Goal: Task Accomplishment & Management: Complete application form

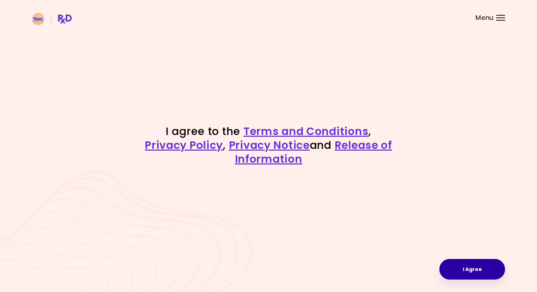
click at [471, 261] on button "I Agree" at bounding box center [472, 269] width 66 height 21
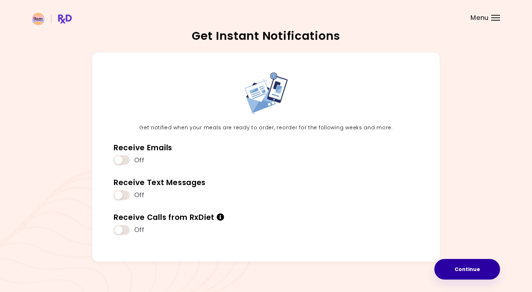
click at [468, 265] on button "Continue" at bounding box center [467, 269] width 66 height 21
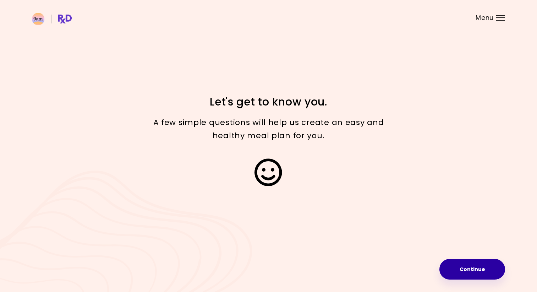
click at [465, 265] on button "Continue" at bounding box center [472, 269] width 66 height 21
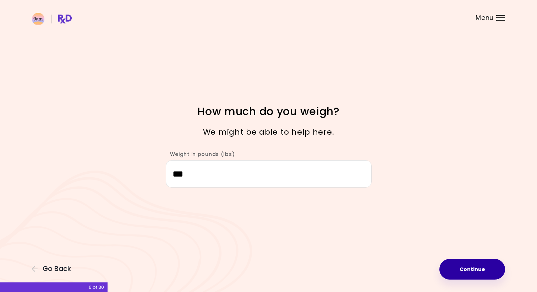
click at [471, 267] on button "Continue" at bounding box center [472, 269] width 66 height 21
select select "****"
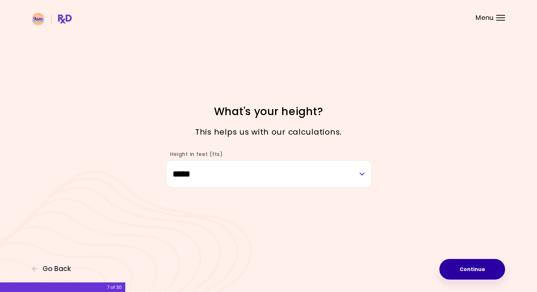
click at [471, 267] on button "Continue" at bounding box center [472, 269] width 66 height 21
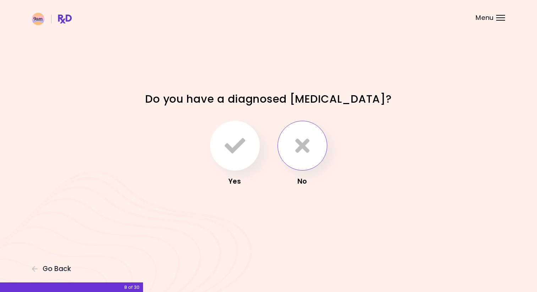
click at [287, 147] on button "button" at bounding box center [303, 146] width 50 height 50
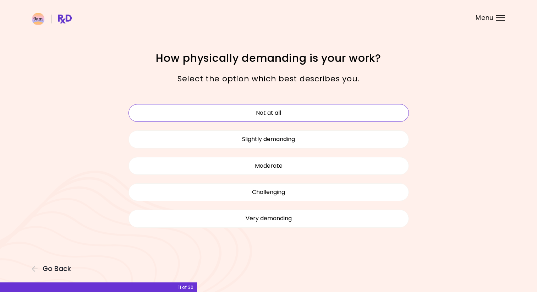
click at [295, 108] on button "Not at all" at bounding box center [268, 113] width 280 height 18
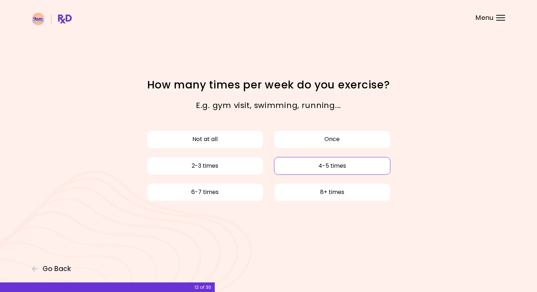
click at [288, 158] on button "4-5 times" at bounding box center [332, 166] width 116 height 18
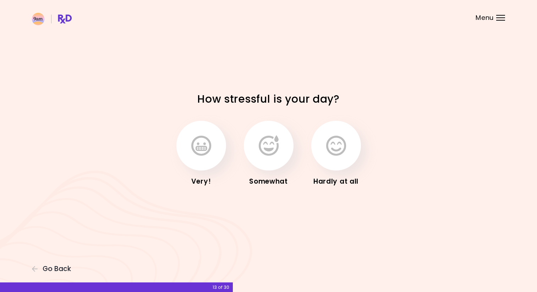
click at [288, 158] on button "button" at bounding box center [269, 146] width 50 height 50
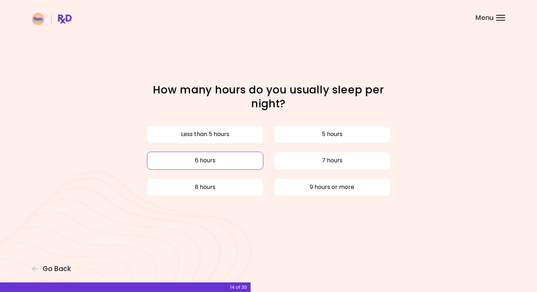
click at [246, 165] on button "6 hours" at bounding box center [205, 161] width 116 height 18
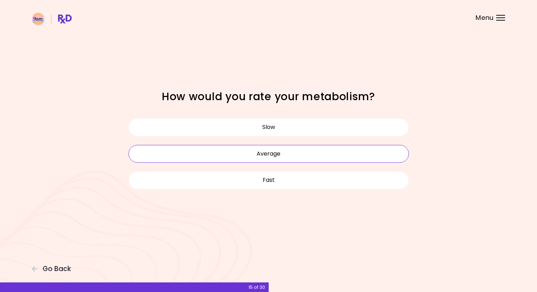
click at [252, 155] on button "Average" at bounding box center [268, 154] width 280 height 18
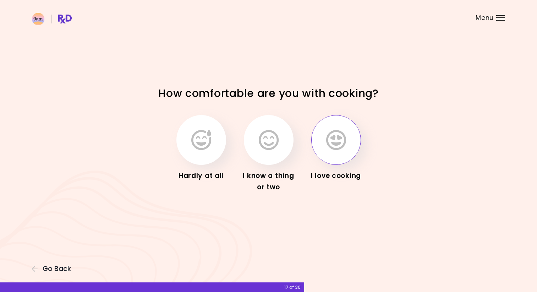
click at [339, 130] on icon "button" at bounding box center [336, 140] width 20 height 21
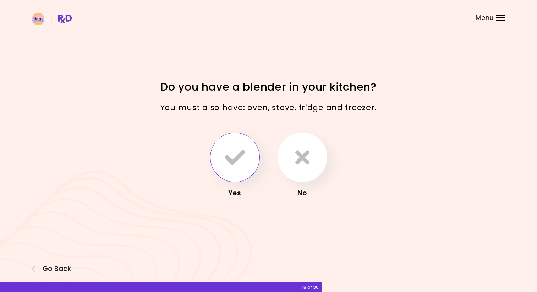
click at [236, 166] on icon "button" at bounding box center [235, 157] width 21 height 21
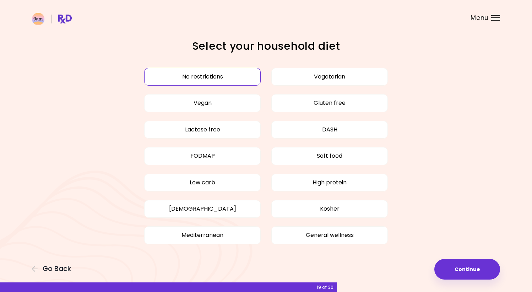
click at [210, 80] on button "No restrictions" at bounding box center [202, 77] width 116 height 18
click at [207, 75] on button "No restrictions" at bounding box center [202, 77] width 116 height 18
click at [471, 266] on button "Continue" at bounding box center [467, 269] width 66 height 21
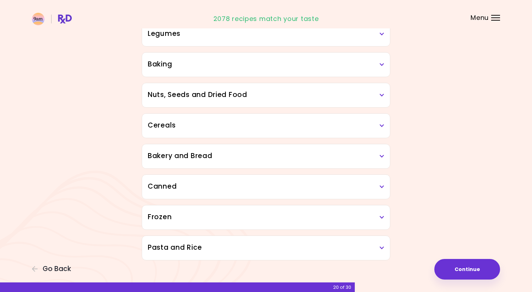
scroll to position [334, 0]
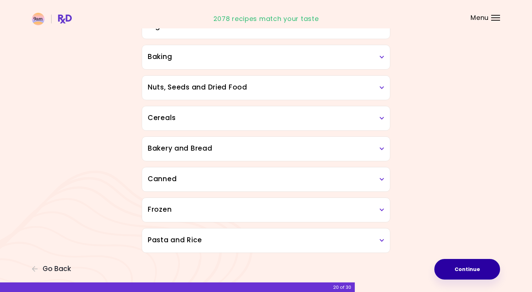
click at [468, 275] on button "Continue" at bounding box center [467, 269] width 66 height 21
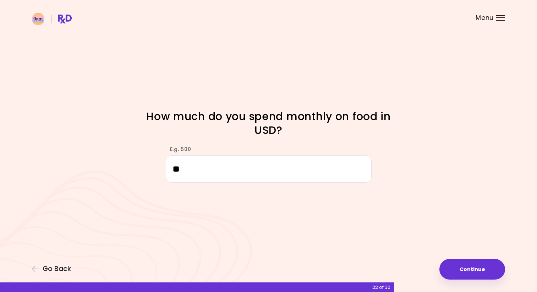
type input "*"
type input "***"
click at [471, 273] on button "Continue" at bounding box center [472, 269] width 66 height 21
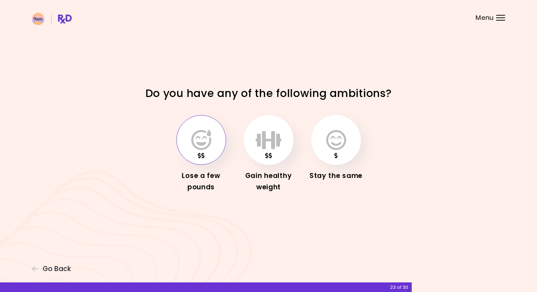
click at [179, 139] on button "button" at bounding box center [201, 140] width 50 height 50
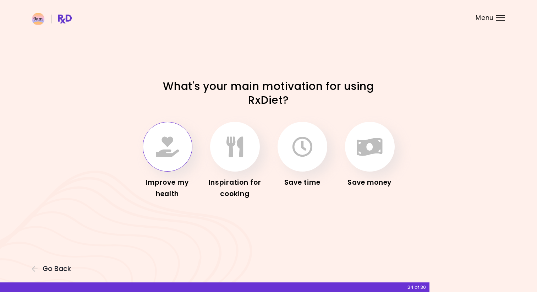
click at [172, 160] on button "button" at bounding box center [168, 147] width 50 height 50
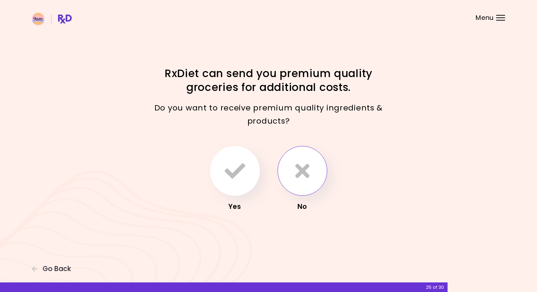
click at [318, 169] on button "button" at bounding box center [303, 171] width 50 height 50
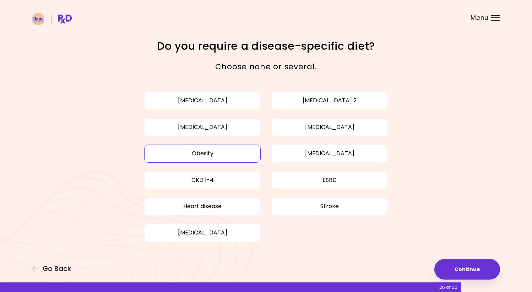
click at [213, 154] on button "Obesity" at bounding box center [202, 153] width 116 height 18
click at [461, 261] on button "Continue" at bounding box center [467, 269] width 66 height 21
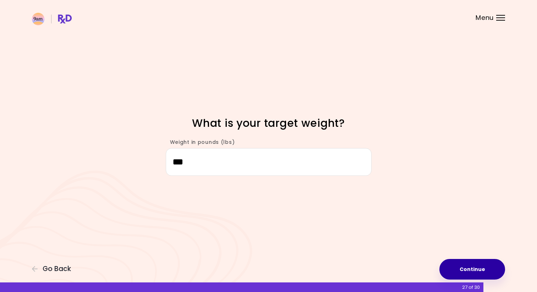
type input "***"
click at [464, 265] on button "Continue" at bounding box center [472, 269] width 66 height 21
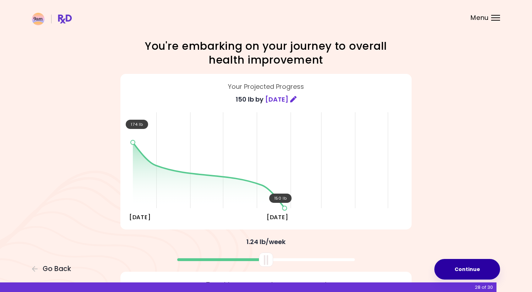
click at [465, 269] on button "Continue" at bounding box center [467, 269] width 66 height 21
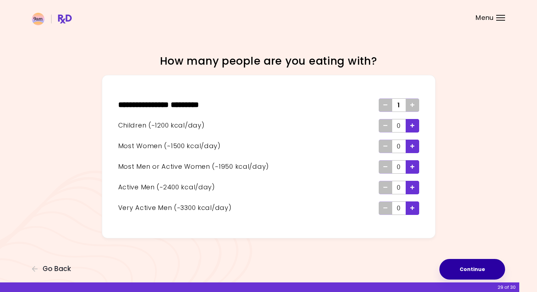
click at [487, 273] on button "Continue" at bounding box center [472, 269] width 66 height 21
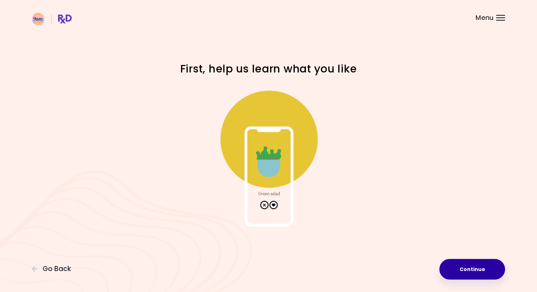
click at [487, 272] on button "Continue" at bounding box center [472, 269] width 66 height 21
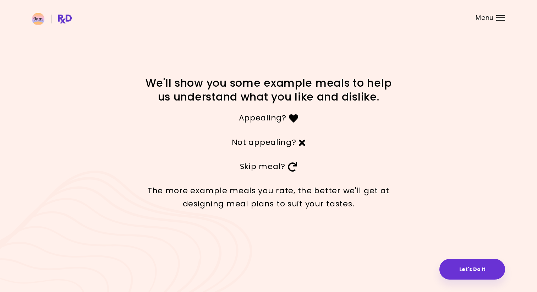
click at [487, 272] on button "Let's Do It" at bounding box center [472, 269] width 66 height 21
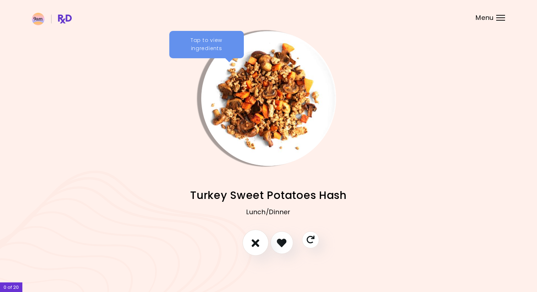
click at [254, 247] on icon "I don't like this recipe" at bounding box center [256, 242] width 8 height 11
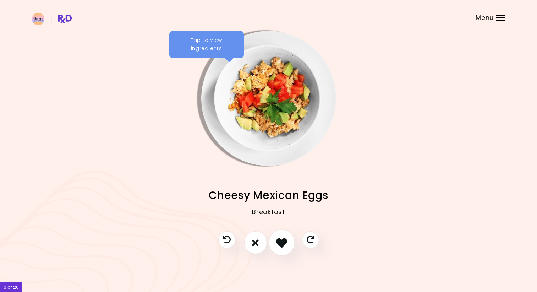
click at [283, 241] on icon "I like this recipe" at bounding box center [281, 242] width 11 height 11
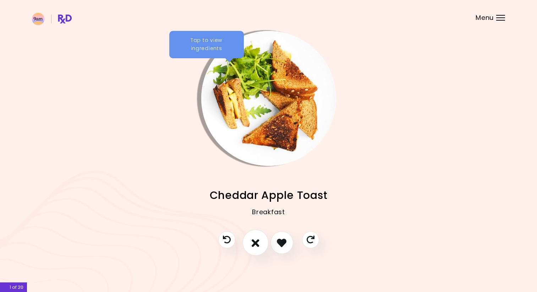
click at [253, 244] on icon "I don't like this recipe" at bounding box center [256, 242] width 8 height 11
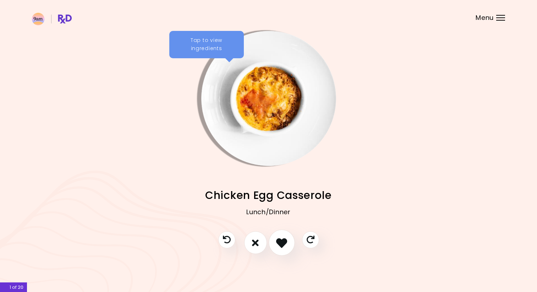
click at [285, 241] on icon "I like this recipe" at bounding box center [281, 242] width 11 height 11
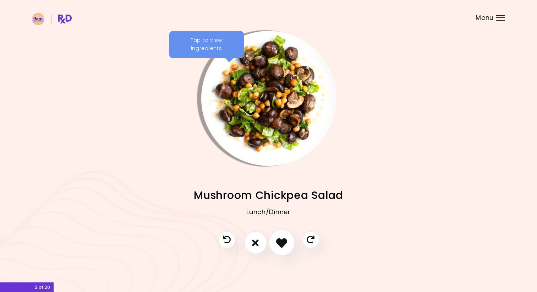
click at [285, 241] on icon "I like this recipe" at bounding box center [281, 242] width 11 height 11
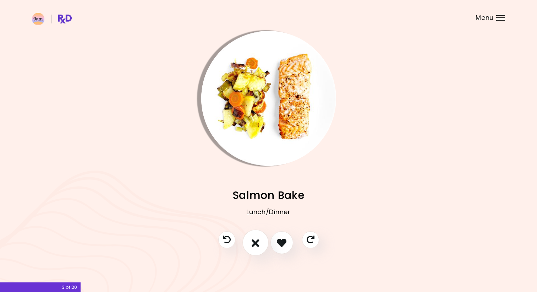
click at [244, 243] on button "I don't like this recipe" at bounding box center [255, 243] width 26 height 26
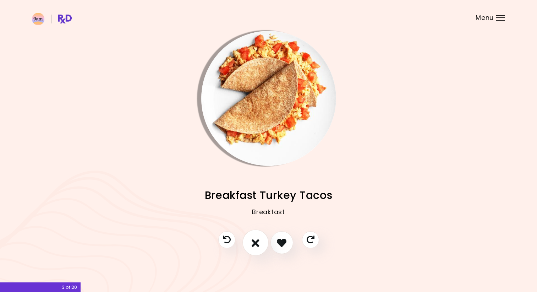
click at [257, 243] on icon "I don't like this recipe" at bounding box center [256, 242] width 8 height 11
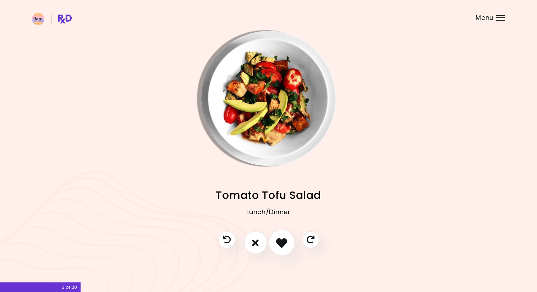
click at [283, 241] on icon "I like this recipe" at bounding box center [281, 242] width 11 height 11
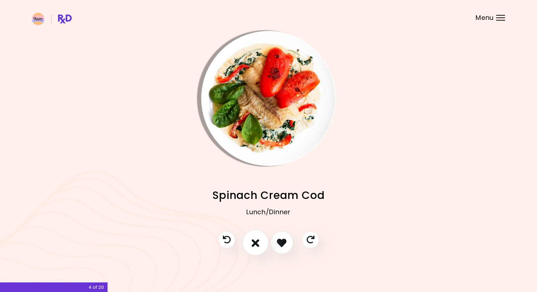
click at [258, 244] on icon "I don't like this recipe" at bounding box center [256, 242] width 8 height 11
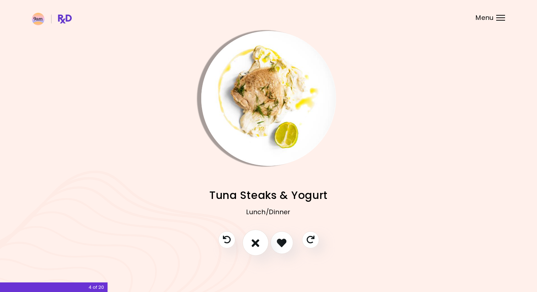
click at [258, 244] on icon "I don't like this recipe" at bounding box center [256, 242] width 8 height 11
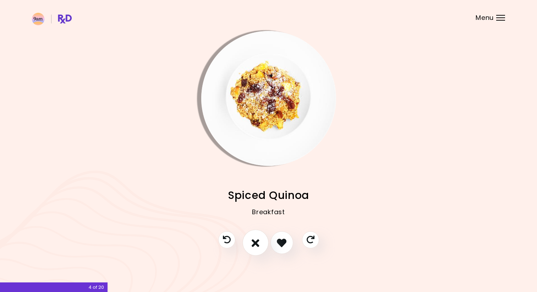
click at [258, 244] on icon "I don't like this recipe" at bounding box center [256, 242] width 8 height 11
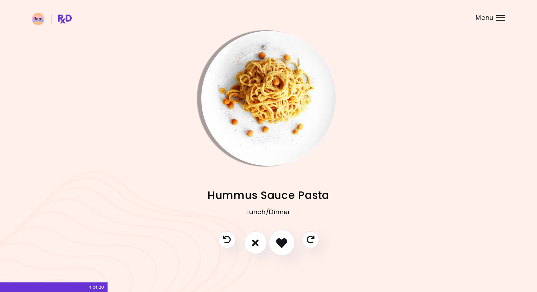
click at [283, 243] on icon "I like this recipe" at bounding box center [281, 242] width 11 height 11
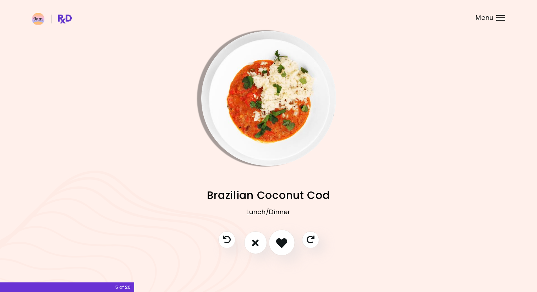
click at [283, 243] on icon "I like this recipe" at bounding box center [281, 242] width 11 height 11
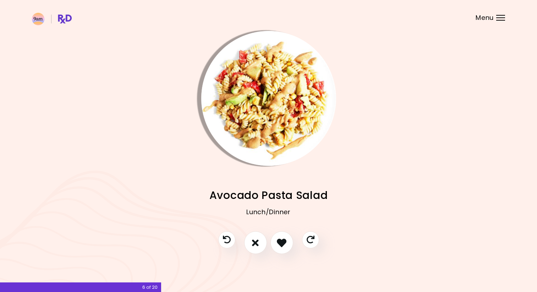
click at [244, 252] on div at bounding box center [268, 246] width 115 height 30
click at [253, 240] on icon "I don't like this recipe" at bounding box center [256, 242] width 8 height 11
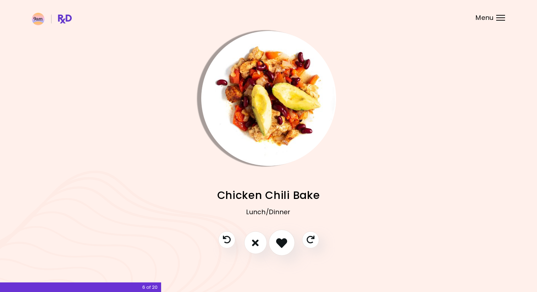
click at [275, 243] on button "I like this recipe" at bounding box center [282, 243] width 26 height 26
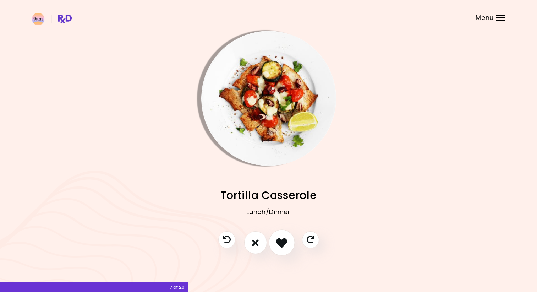
click at [275, 243] on button "I like this recipe" at bounding box center [282, 243] width 26 height 26
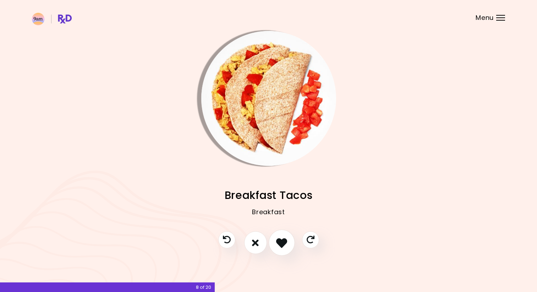
click at [275, 243] on button "I like this recipe" at bounding box center [282, 243] width 26 height 26
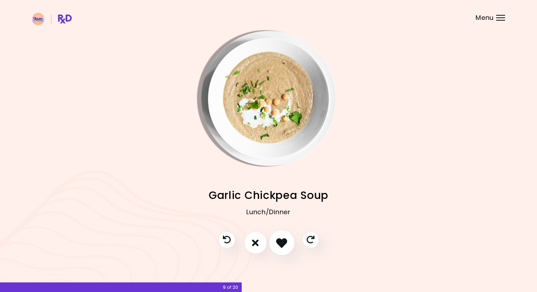
click at [275, 243] on button "I like this recipe" at bounding box center [282, 243] width 26 height 26
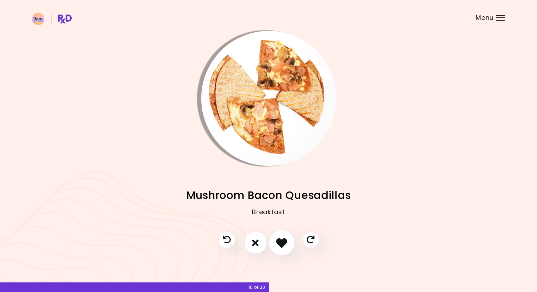
click at [275, 243] on button "I like this recipe" at bounding box center [282, 243] width 26 height 26
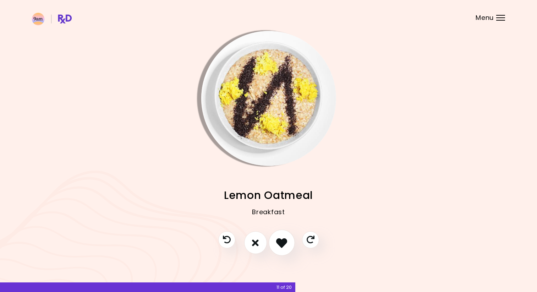
click at [275, 243] on button "I like this recipe" at bounding box center [282, 243] width 26 height 26
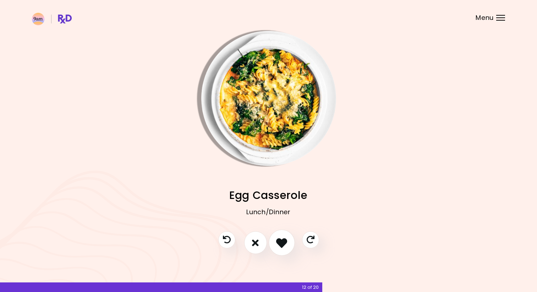
click at [275, 243] on button "I like this recipe" at bounding box center [282, 243] width 26 height 26
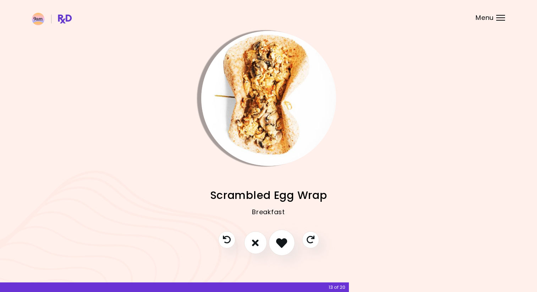
click at [275, 243] on button "I like this recipe" at bounding box center [282, 243] width 26 height 26
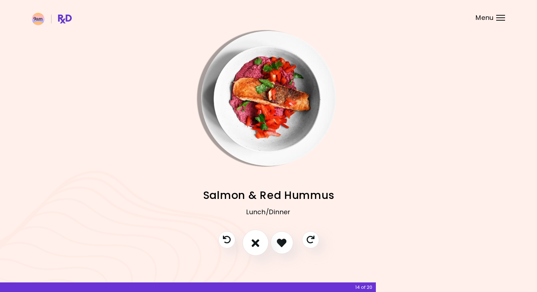
click at [250, 243] on button "I don't like this recipe" at bounding box center [255, 243] width 26 height 26
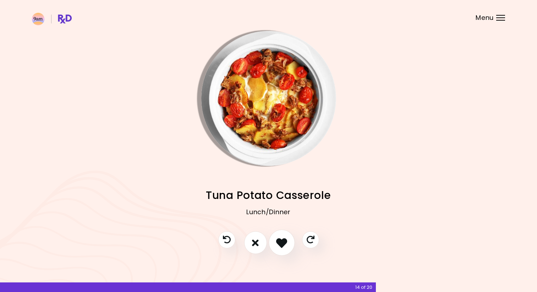
click at [285, 243] on icon "I like this recipe" at bounding box center [281, 242] width 11 height 11
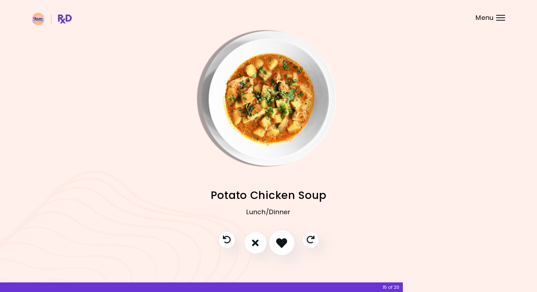
click at [285, 242] on icon "I like this recipe" at bounding box center [281, 242] width 11 height 11
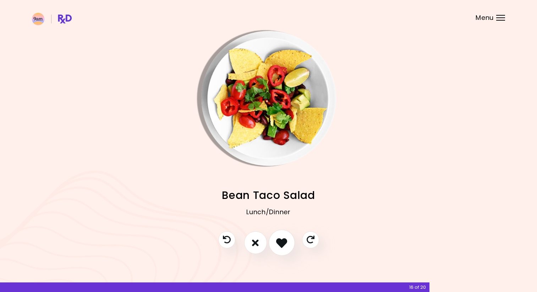
click at [279, 241] on icon "I like this recipe" at bounding box center [281, 242] width 11 height 11
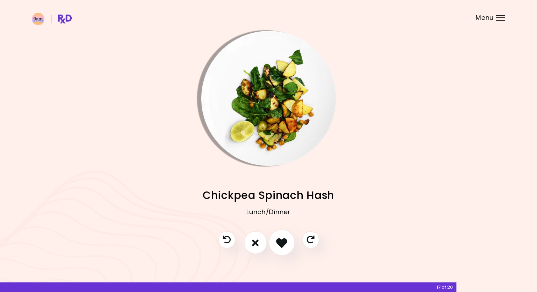
click at [278, 241] on icon "I like this recipe" at bounding box center [281, 242] width 11 height 11
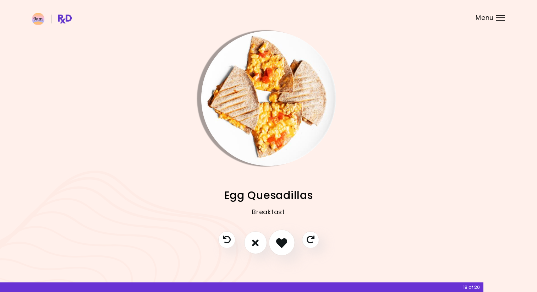
click at [278, 241] on icon "I like this recipe" at bounding box center [281, 242] width 11 height 11
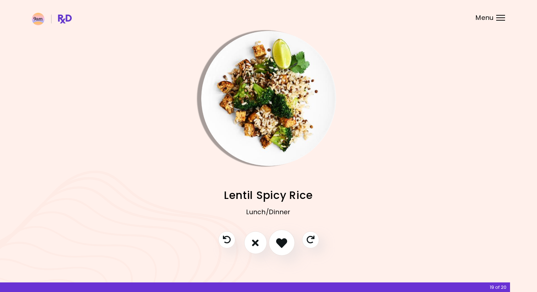
click at [278, 241] on icon "I like this recipe" at bounding box center [281, 242] width 11 height 11
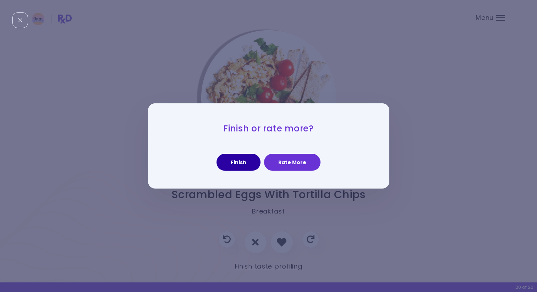
click at [239, 163] on button "Finish" at bounding box center [239, 162] width 44 height 17
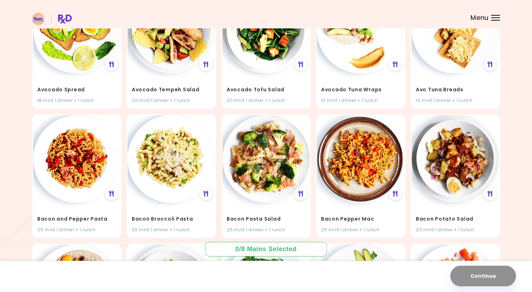
scroll to position [652, 0]
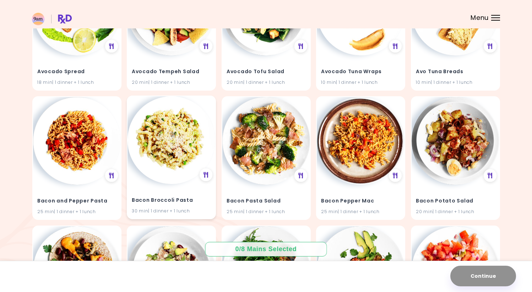
click at [162, 165] on img at bounding box center [171, 140] width 88 height 88
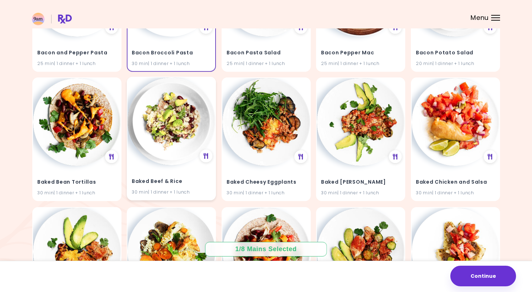
scroll to position [782, 0]
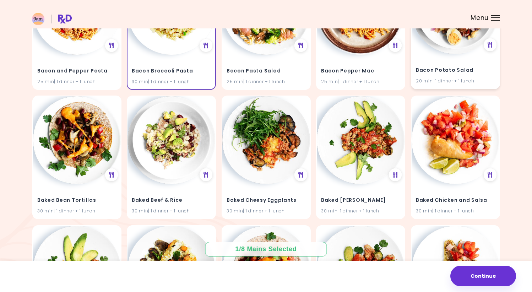
click at [423, 50] on div "Bacon Potato Salad 20 min | 1 dinner + 1 lunch" at bounding box center [455, 28] width 89 height 124
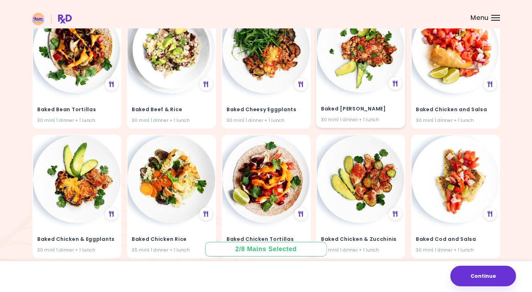
scroll to position [891, 0]
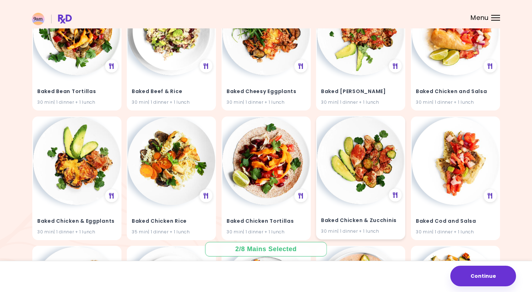
click at [358, 143] on img at bounding box center [361, 160] width 88 height 88
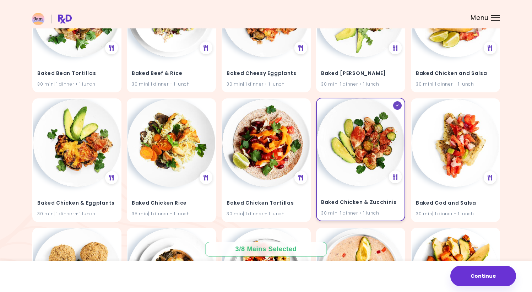
scroll to position [1029, 0]
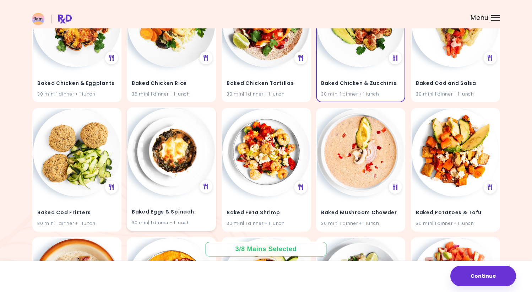
click at [166, 220] on div "30 min | 1 dinner + 1 lunch" at bounding box center [171, 222] width 79 height 7
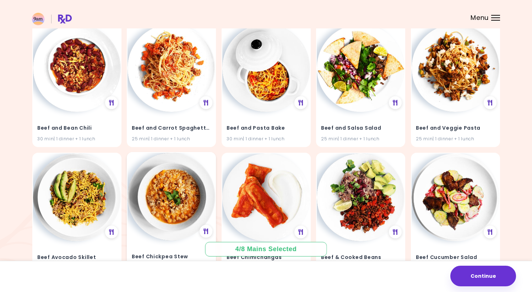
scroll to position [2671, 0]
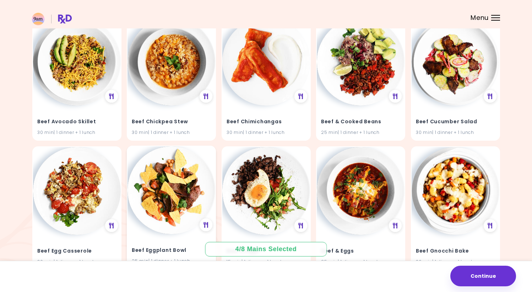
click at [166, 220] on img at bounding box center [171, 190] width 88 height 88
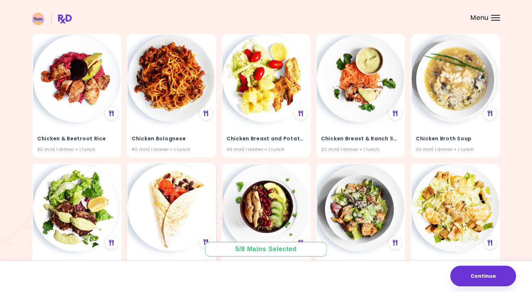
scroll to position [6240, 0]
